Goal: Book appointment/travel/reservation

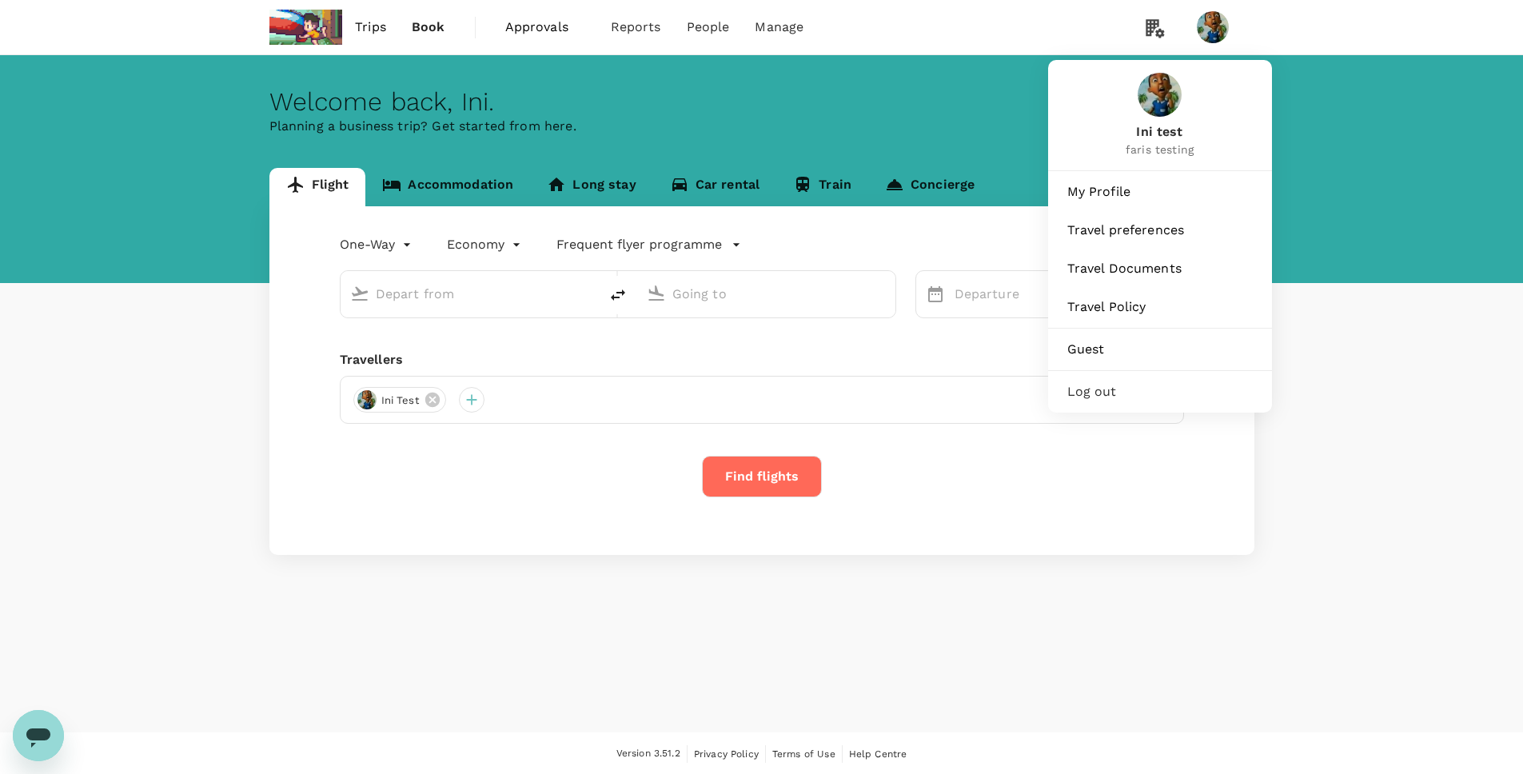
type input "Singapore Changi (SIN)"
type input "Soekarno-Hatta Intl (CGK)"
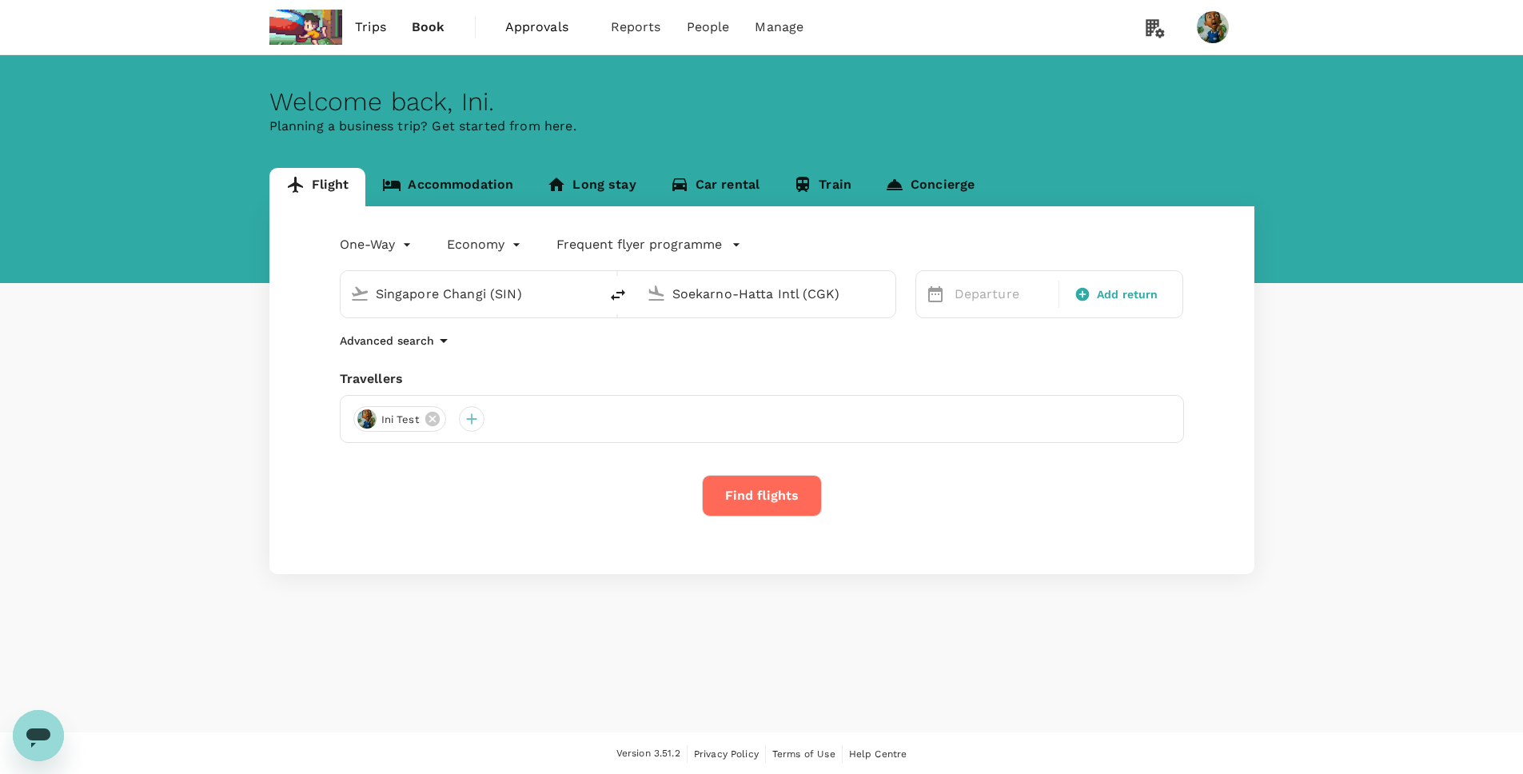
click at [922, 189] on link "Concierge" at bounding box center [929, 187] width 123 height 38
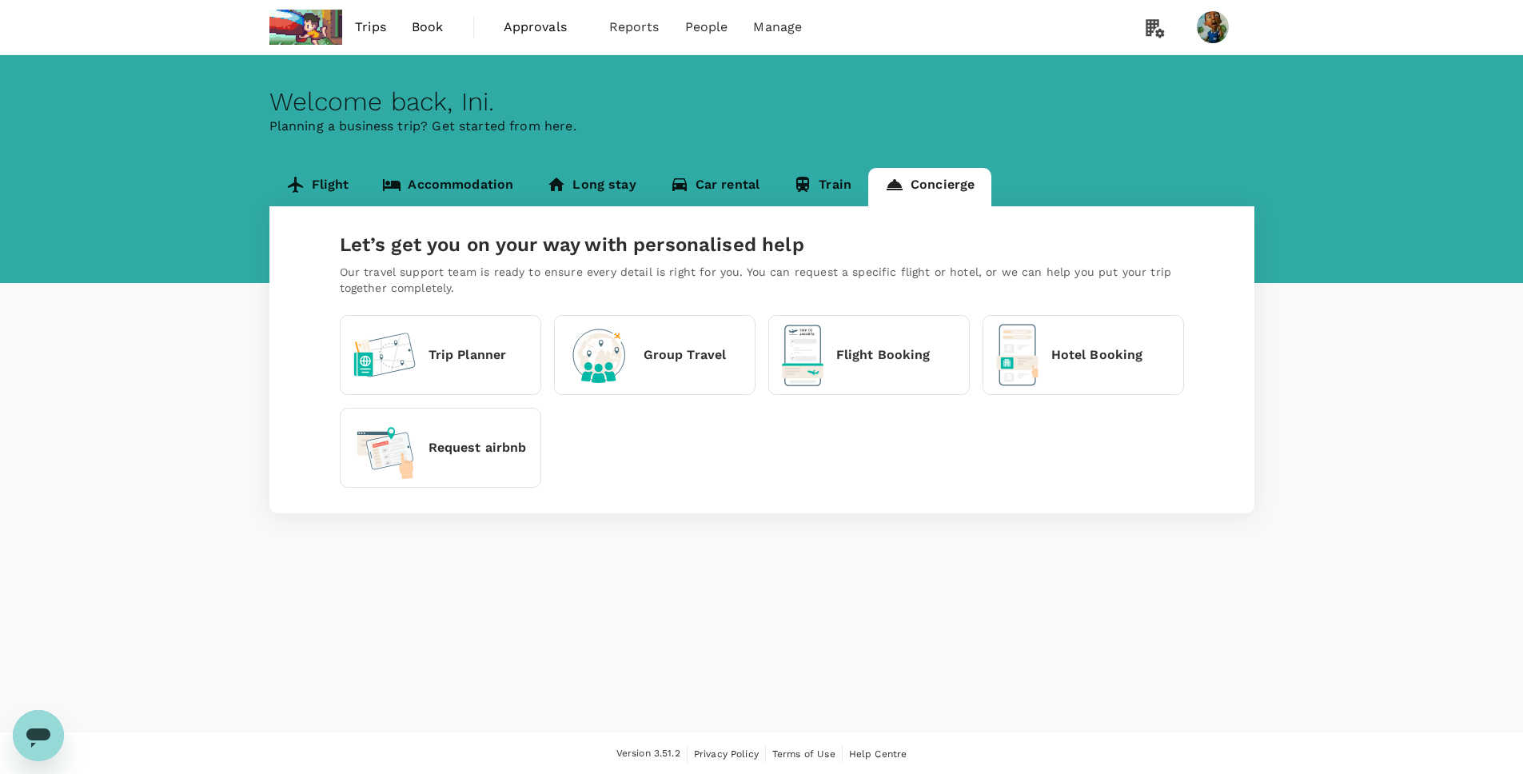
click at [439, 352] on p "Trip Planner" at bounding box center [467, 354] width 78 height 19
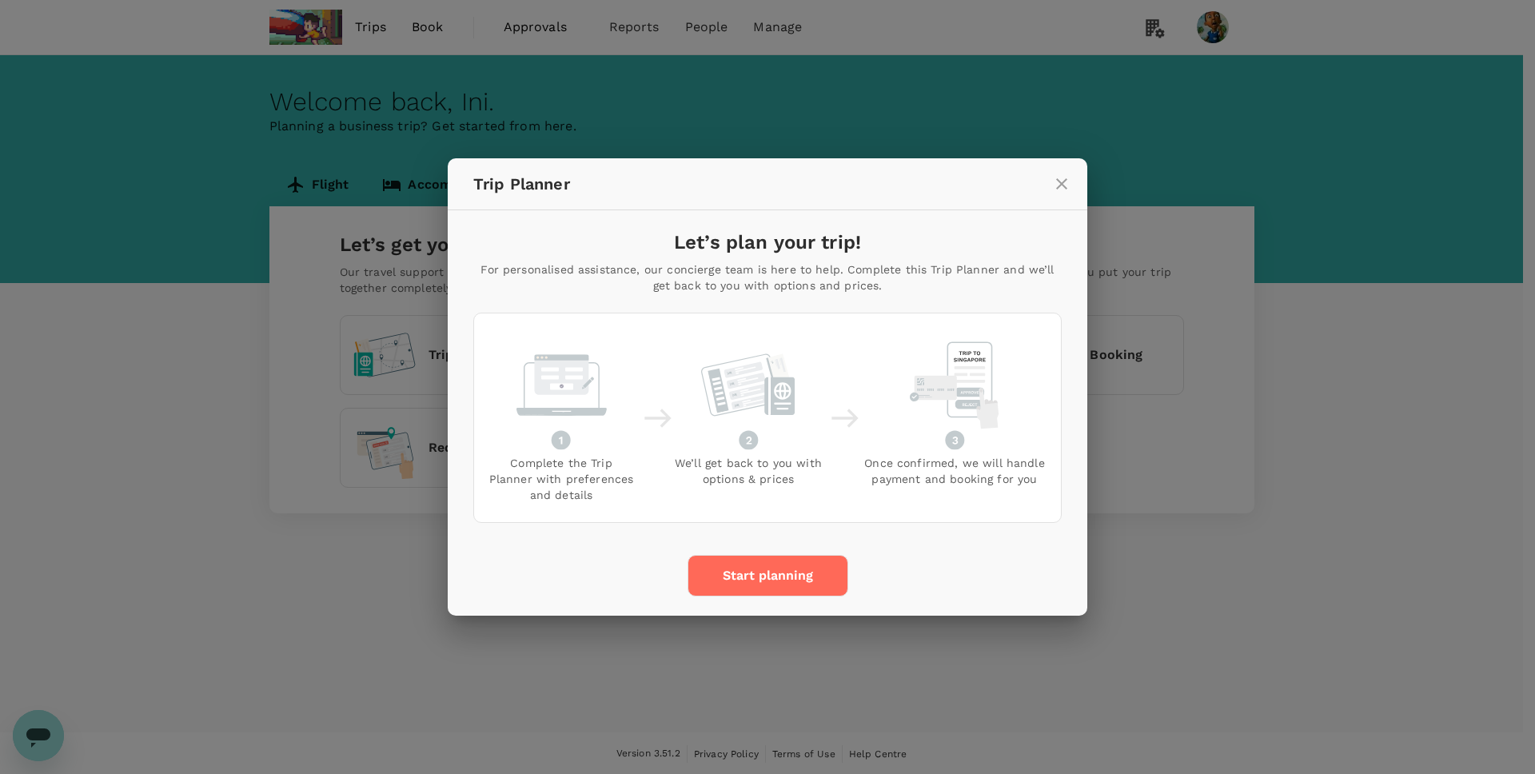
click at [306, 391] on div "Trip Planner Let’s plan your trip! For personalised assistance, our concierge t…" at bounding box center [767, 387] width 1535 height 774
click at [1054, 189] on icon "close" at bounding box center [1061, 183] width 19 height 19
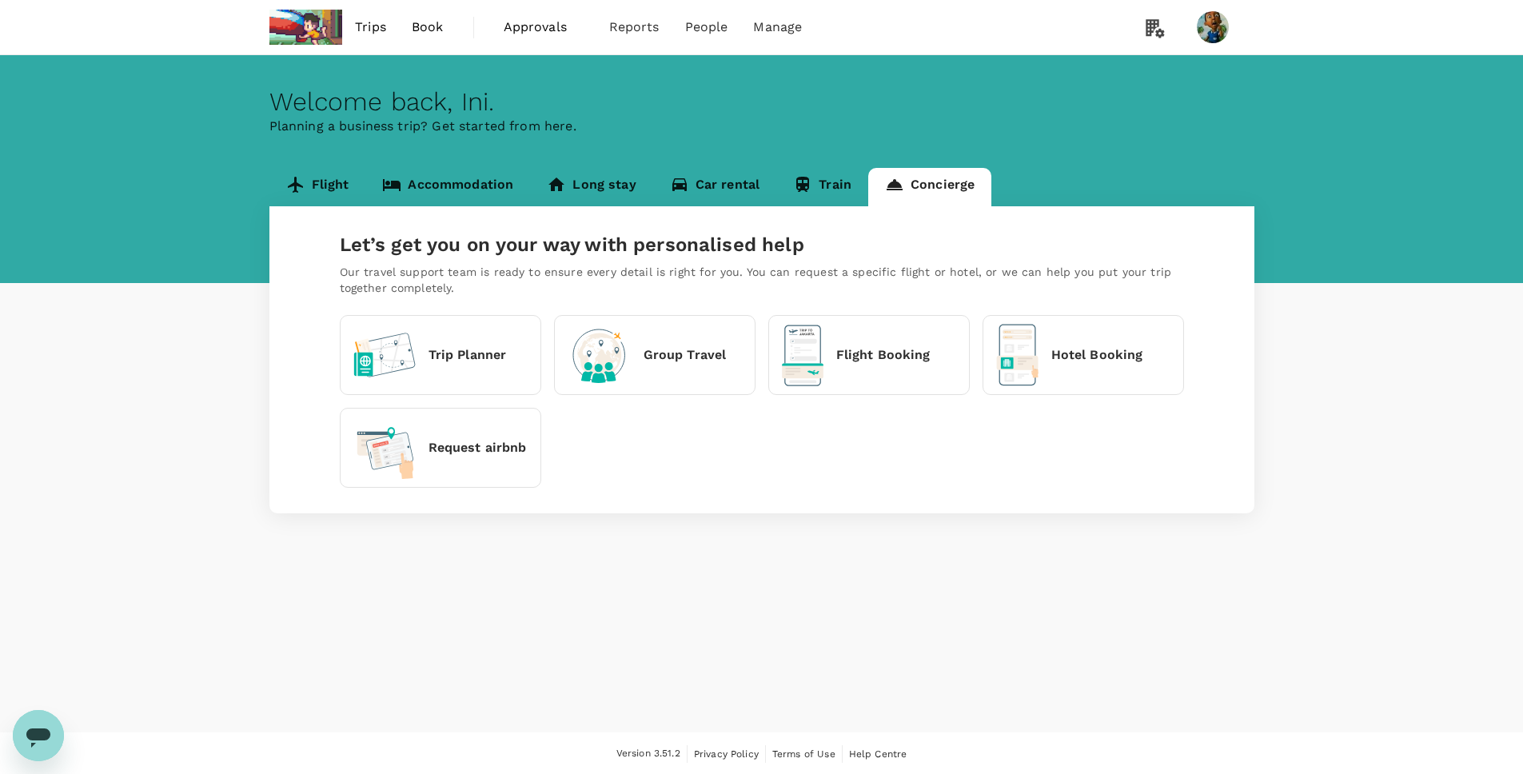
click at [428, 430] on div "Request airbnb" at bounding box center [439, 447] width 173 height 63
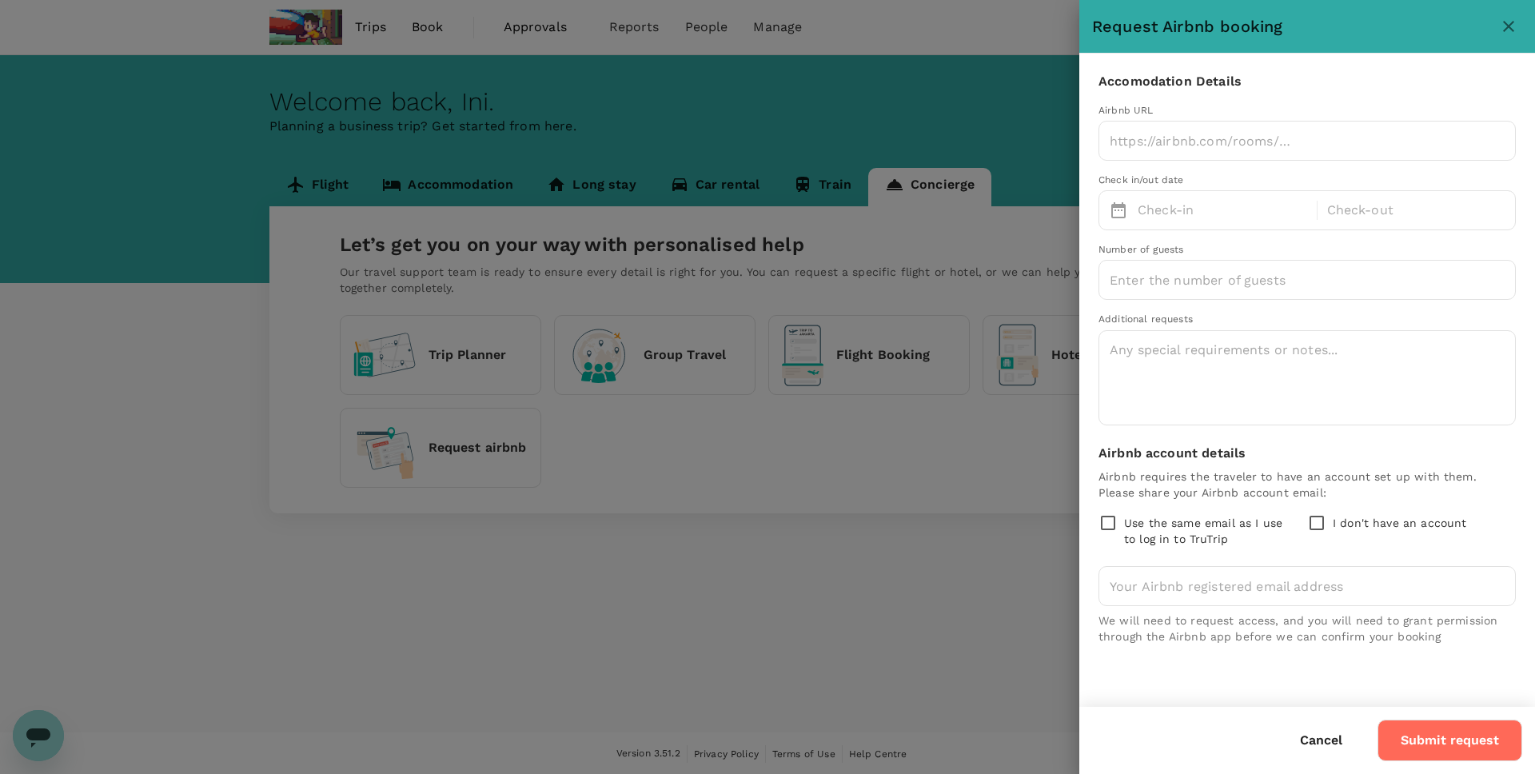
click at [886, 455] on div at bounding box center [767, 387] width 1535 height 774
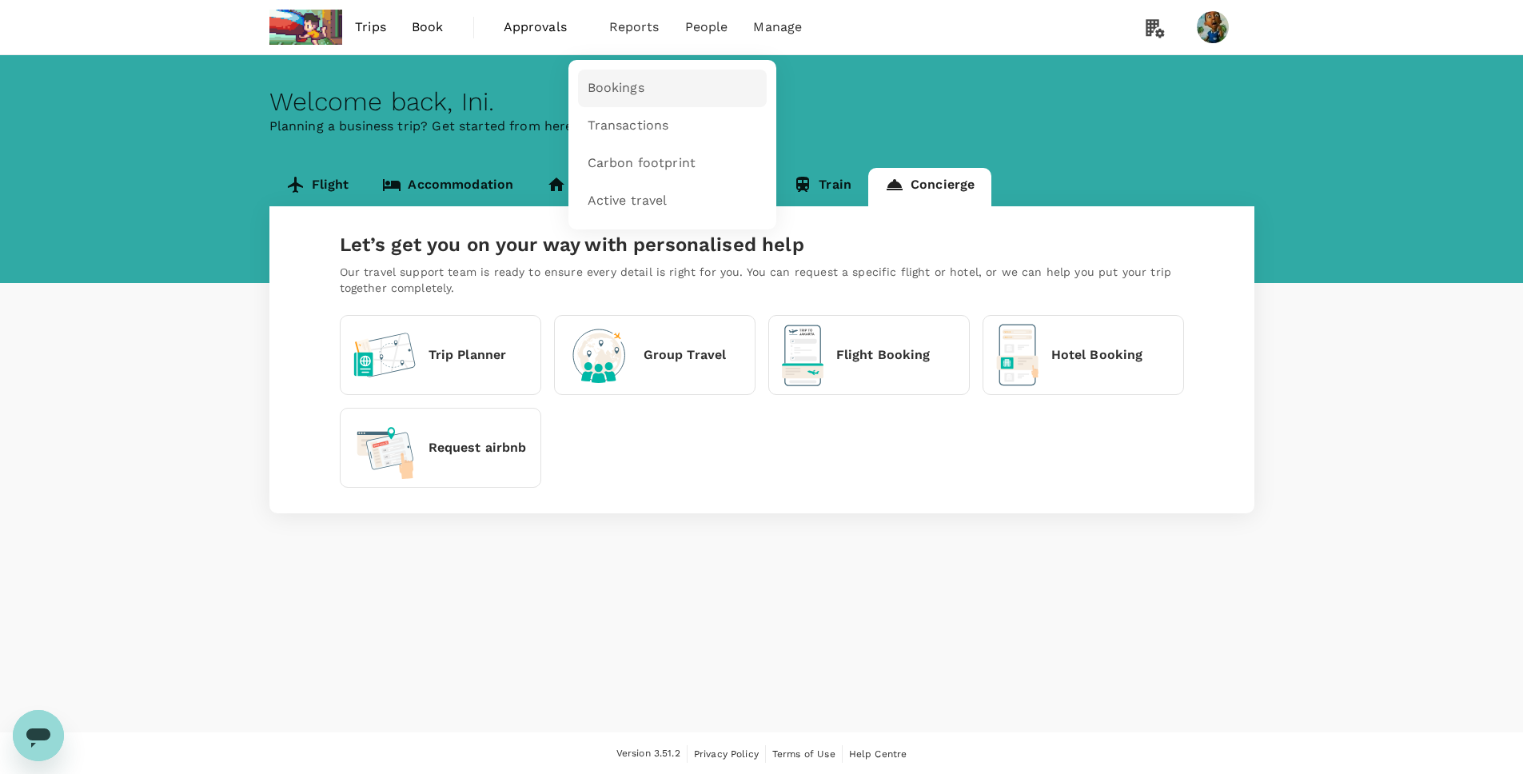
click at [635, 92] on span "Bookings" at bounding box center [615, 88] width 57 height 18
